Goal: Navigation & Orientation: Find specific page/section

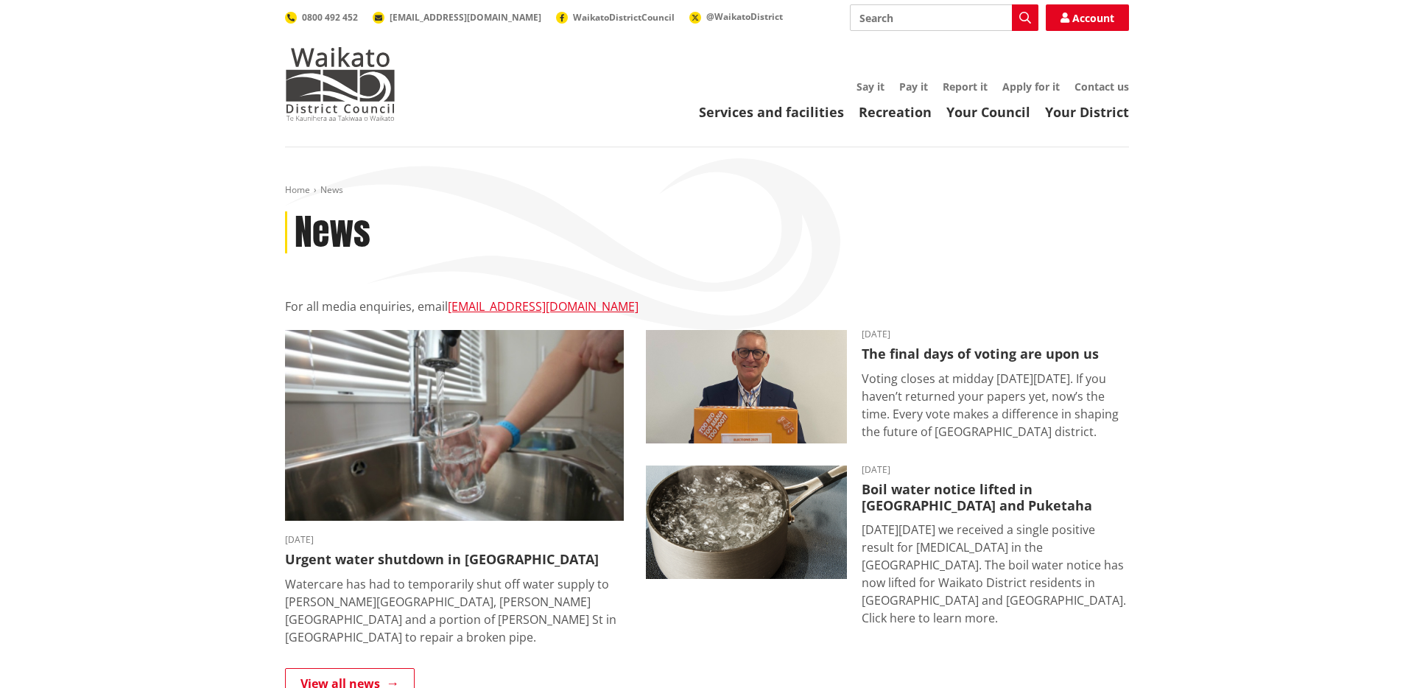
scroll to position [45, 0]
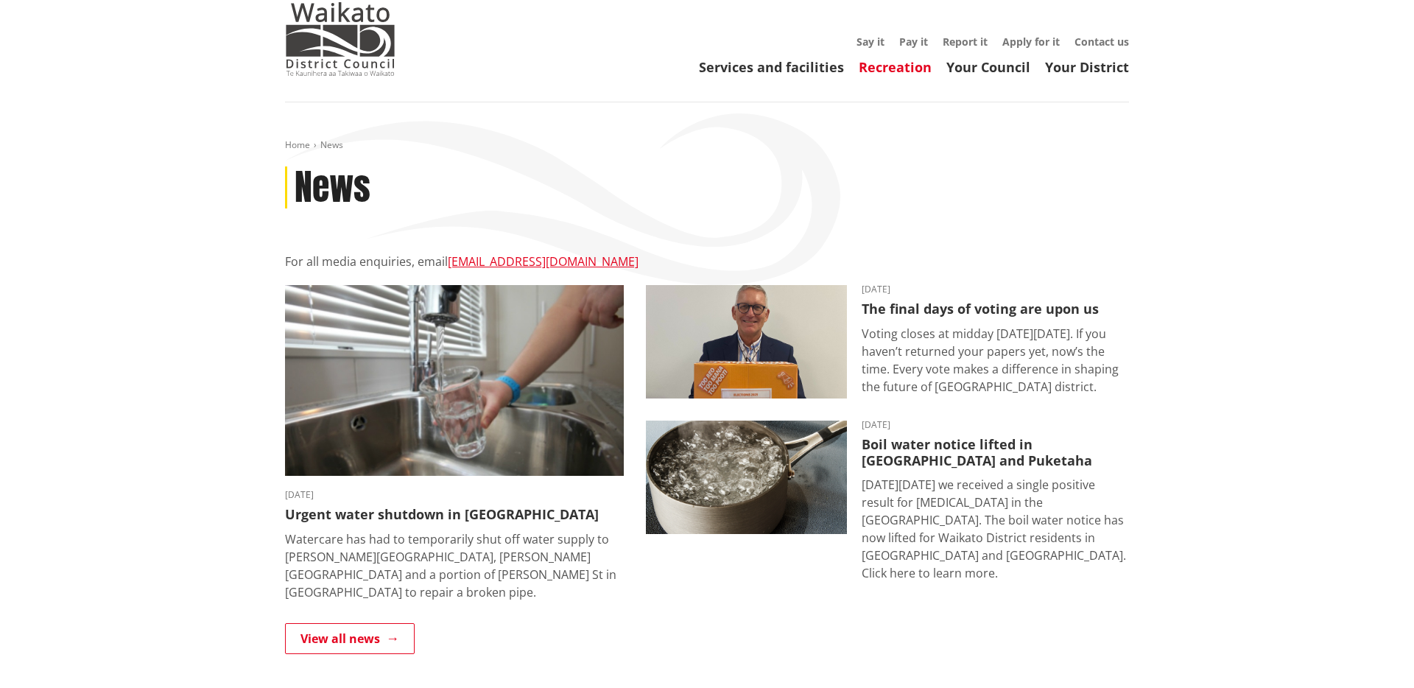
click at [859, 74] on link "Recreation" at bounding box center [895, 67] width 73 height 18
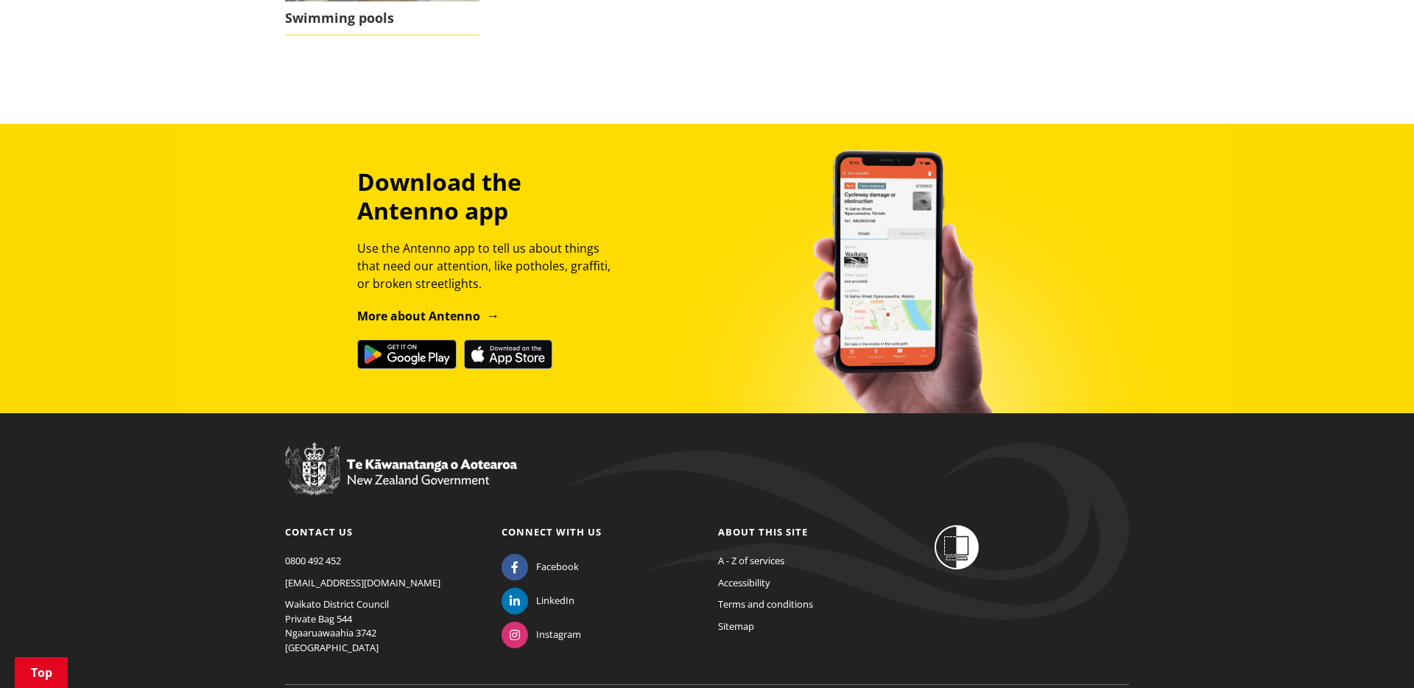
scroll to position [955, 0]
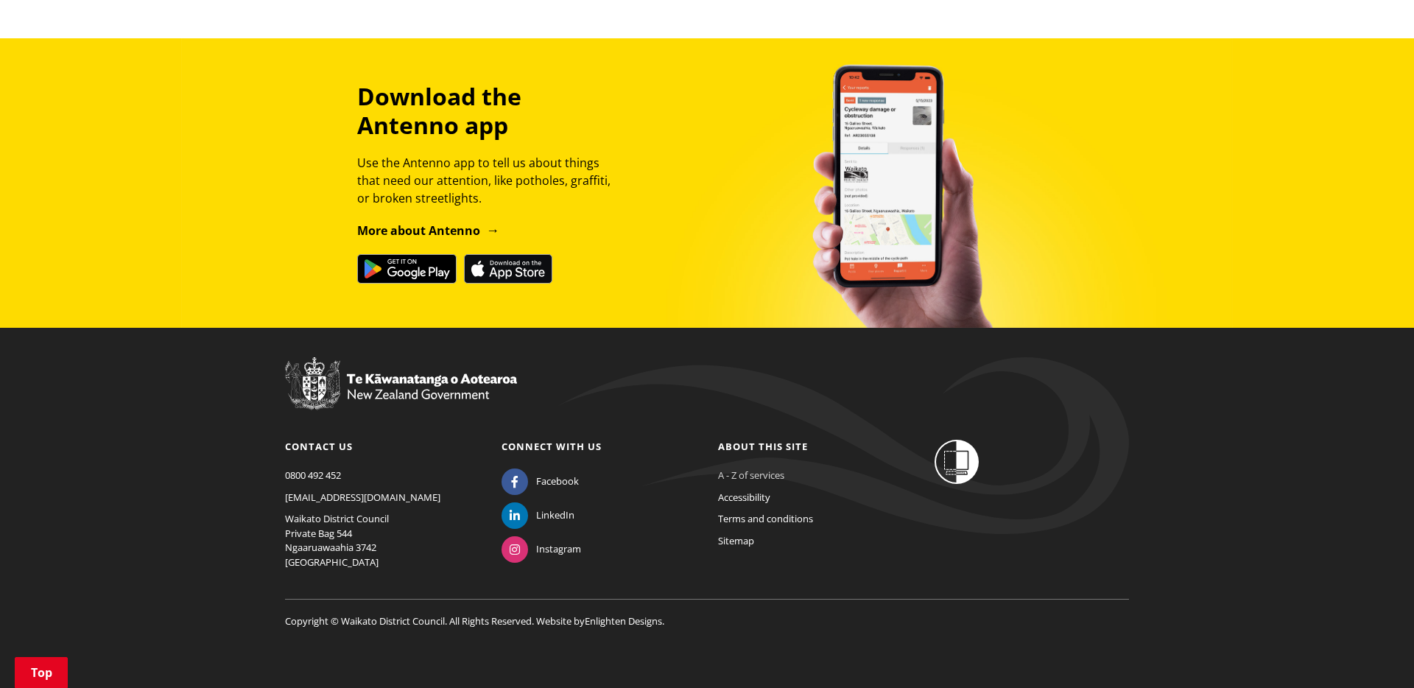
click at [759, 474] on link "A - Z of services" at bounding box center [751, 474] width 66 height 13
click at [745, 543] on link "Sitemap" at bounding box center [736, 540] width 36 height 13
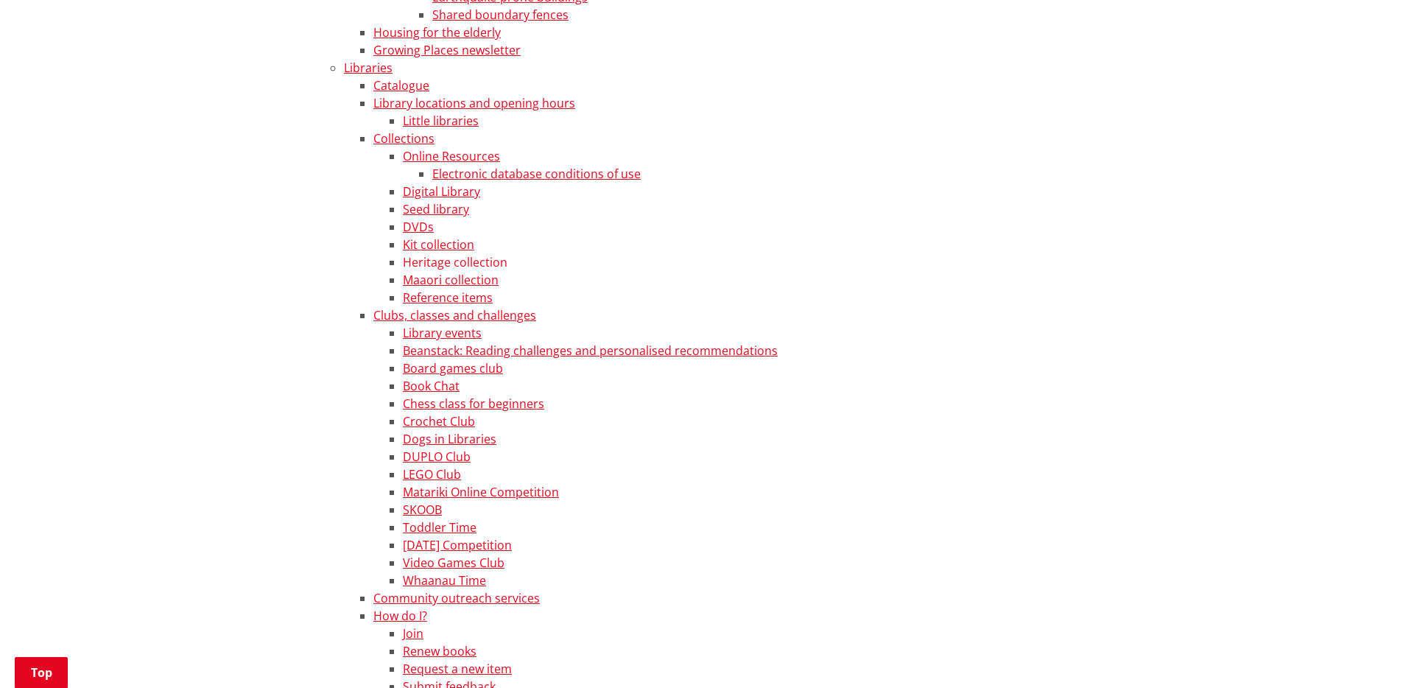
scroll to position [2480, 0]
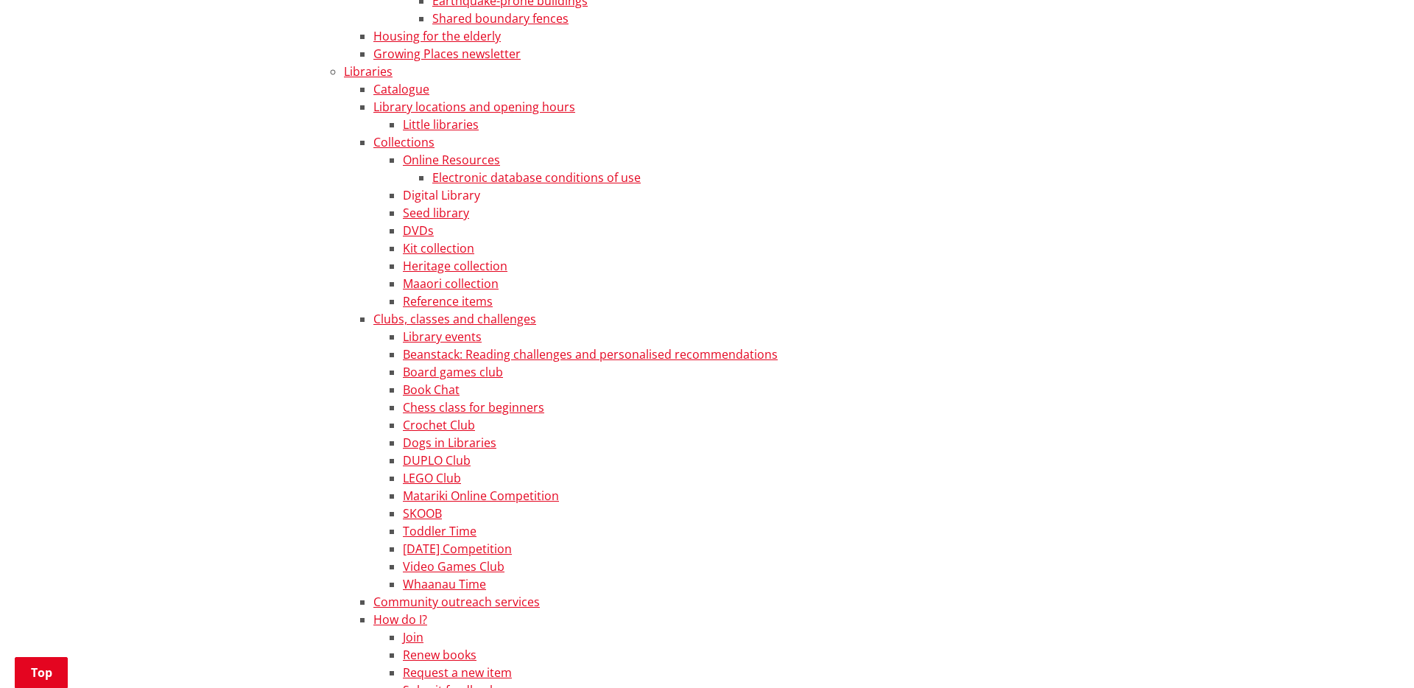
click at [433, 194] on link "Digital Library" at bounding box center [441, 195] width 77 height 16
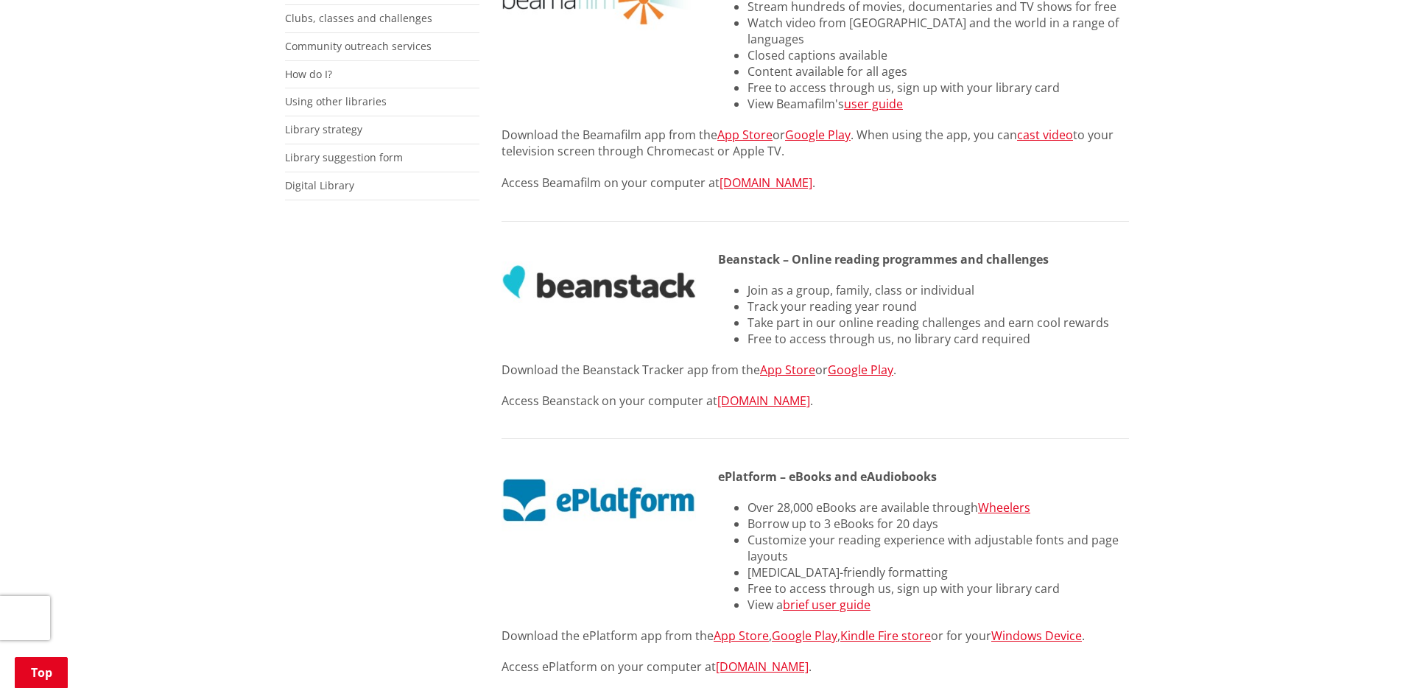
scroll to position [504, 0]
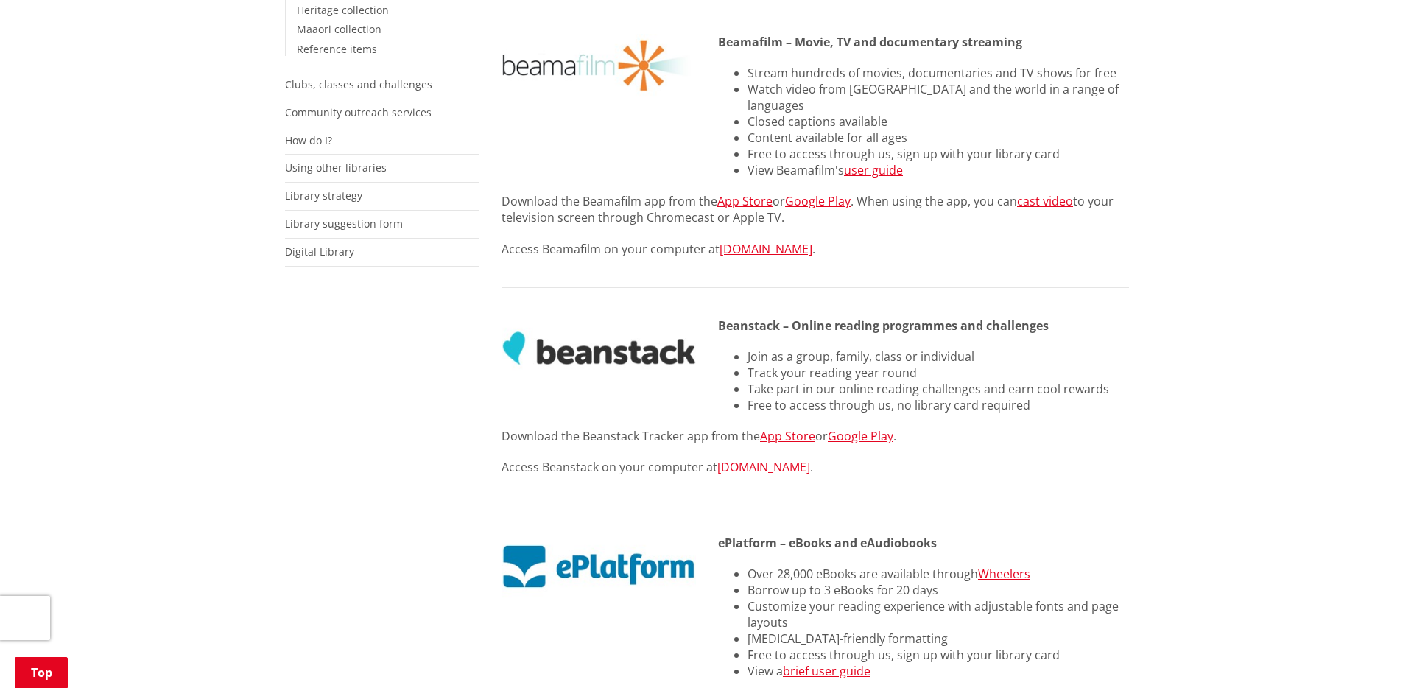
click at [795, 459] on link "WaikatoDistrict.beanstack.com" at bounding box center [763, 467] width 93 height 16
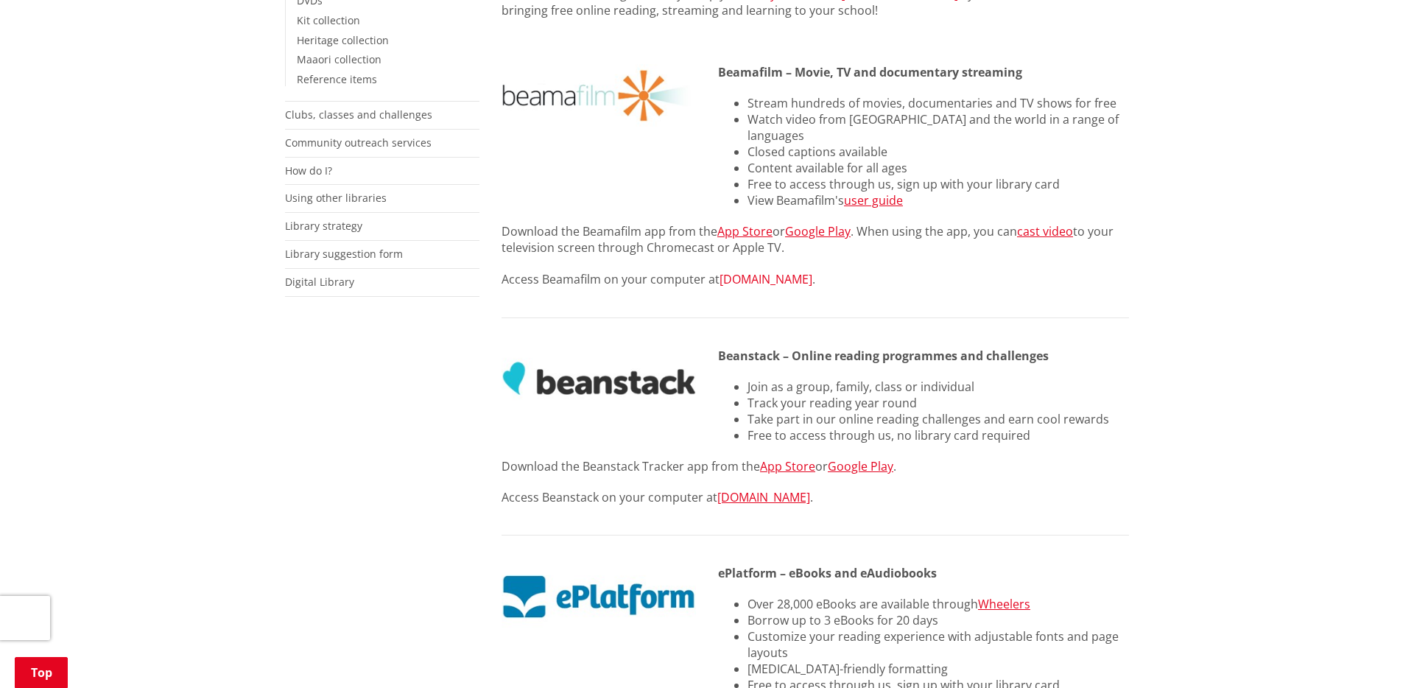
click at [739, 271] on link "[DOMAIN_NAME]" at bounding box center [765, 279] width 93 height 16
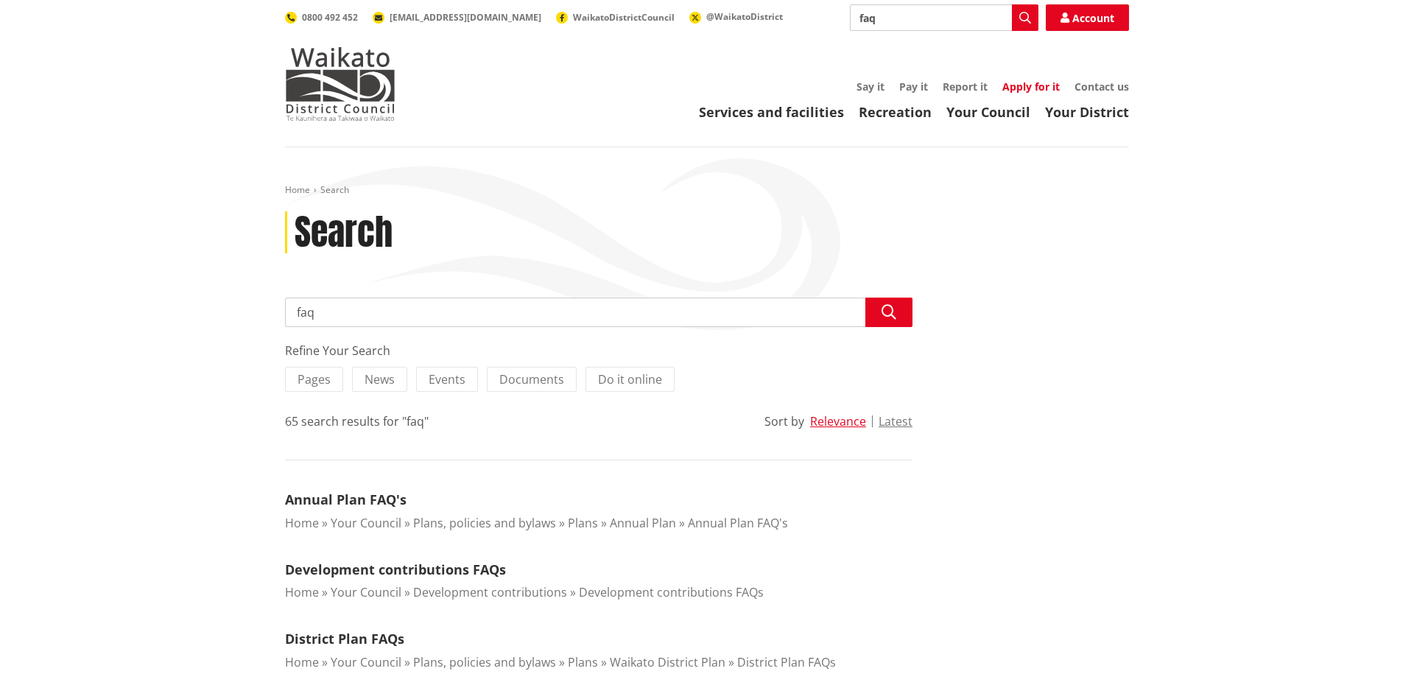
click at [1043, 87] on link "Apply for it" at bounding box center [1030, 87] width 57 height 14
